Goal: Check status: Check status

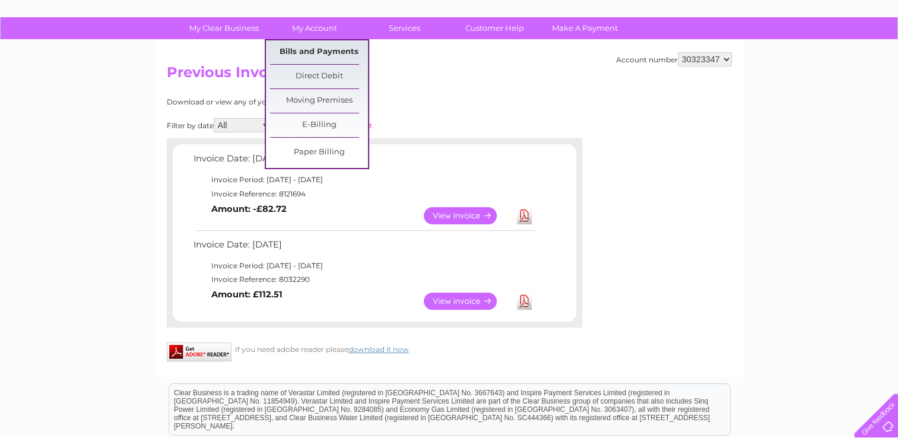
click at [320, 46] on link "Bills and Payments" at bounding box center [319, 52] width 98 height 24
click at [320, 49] on link "Bills and Payments" at bounding box center [319, 52] width 98 height 24
click at [299, 75] on link "Direct Debit" at bounding box center [319, 77] width 98 height 24
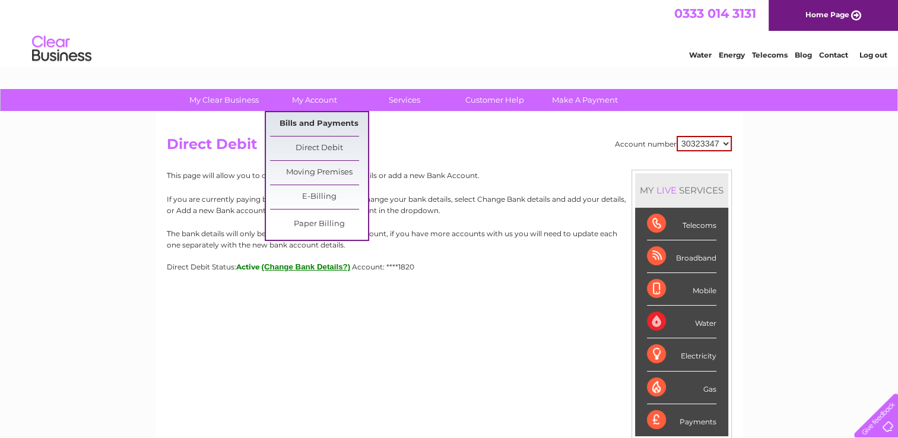
click at [323, 131] on link "Bills and Payments" at bounding box center [319, 124] width 98 height 24
click at [304, 124] on link "Bills and Payments" at bounding box center [319, 124] width 98 height 24
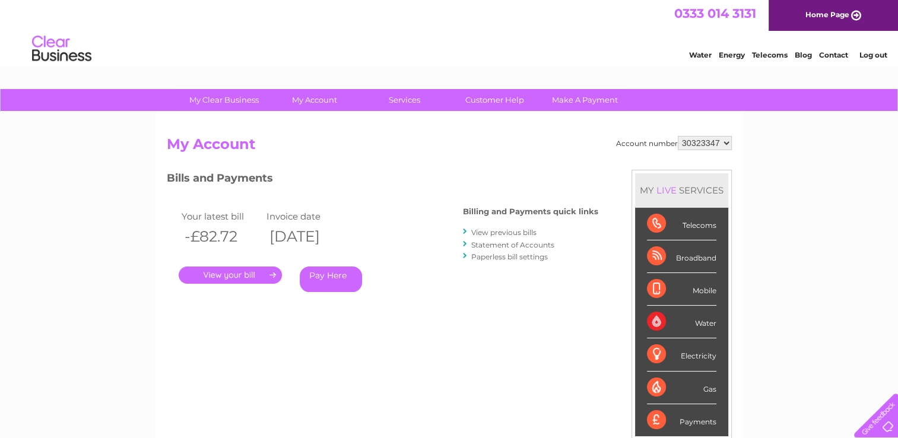
click at [525, 245] on link "Statement of Accounts" at bounding box center [512, 244] width 83 height 9
